Goal: Information Seeking & Learning: Learn about a topic

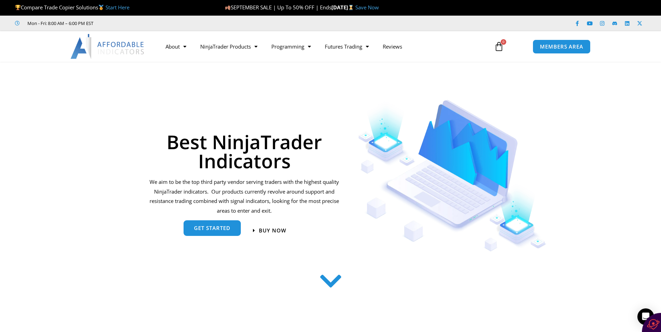
click at [220, 228] on span "get started" at bounding box center [212, 228] width 36 height 5
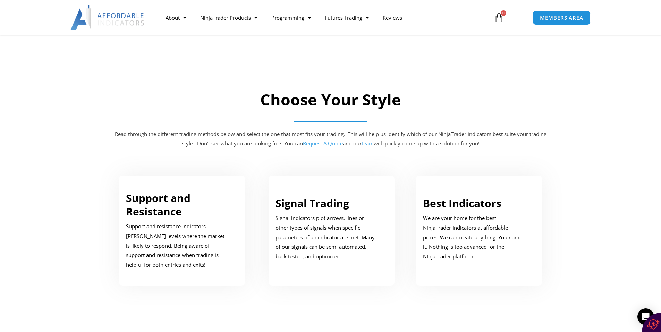
scroll to position [351, 0]
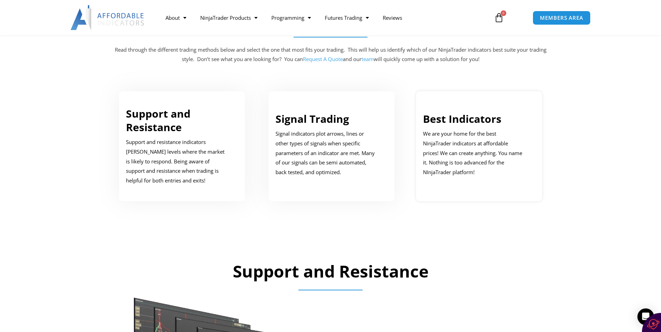
click at [485, 137] on p "We are your home for the best NinjaTrader indicators at affordable prices! We c…" at bounding box center [474, 153] width 102 height 48
click at [464, 121] on link "Best Indicators" at bounding box center [462, 119] width 78 height 14
click at [462, 156] on p "We are your home for the best NinjaTrader indicators at affordable prices! We c…" at bounding box center [474, 153] width 102 height 48
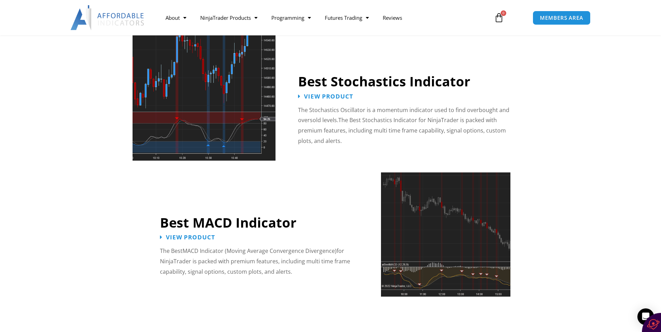
scroll to position [1461, 0]
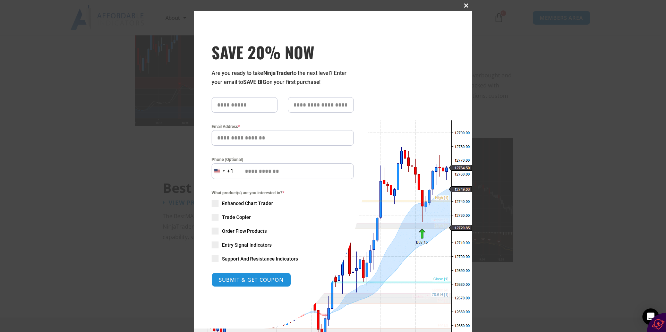
click at [466, 6] on span "SAVE 20% NOW popup" at bounding box center [466, 5] width 11 height 4
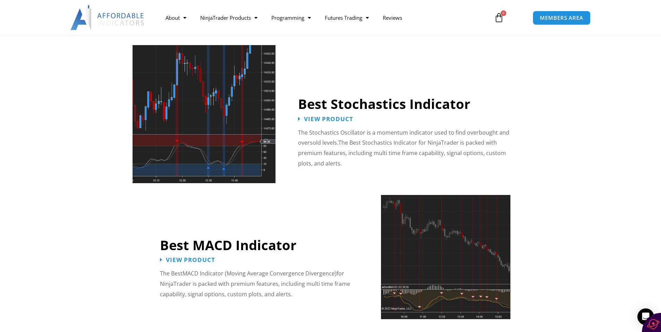
scroll to position [1288, 0]
